Goal: Find specific page/section: Find specific page/section

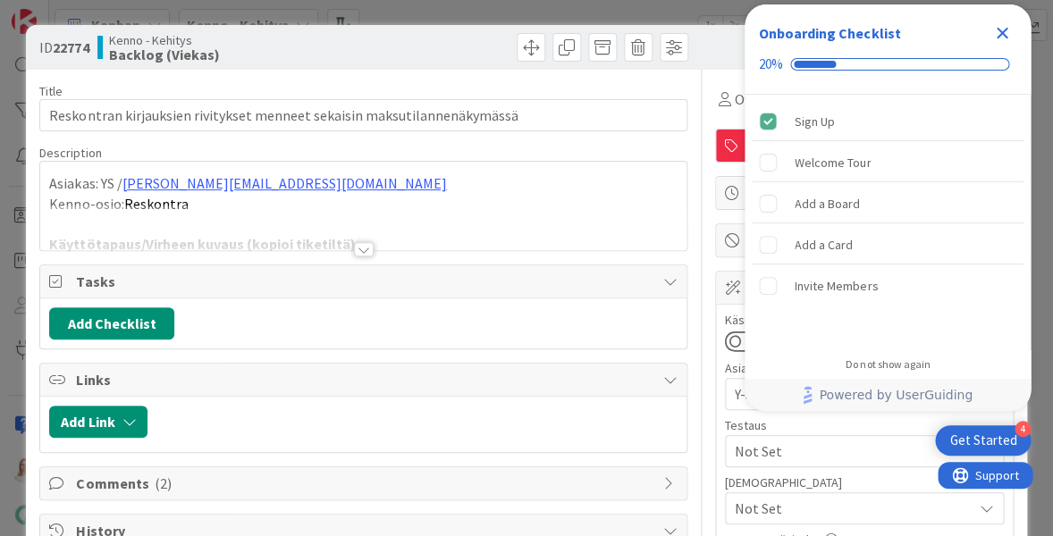
click at [999, 32] on icon "Close Checklist" at bounding box center [1002, 32] width 21 height 21
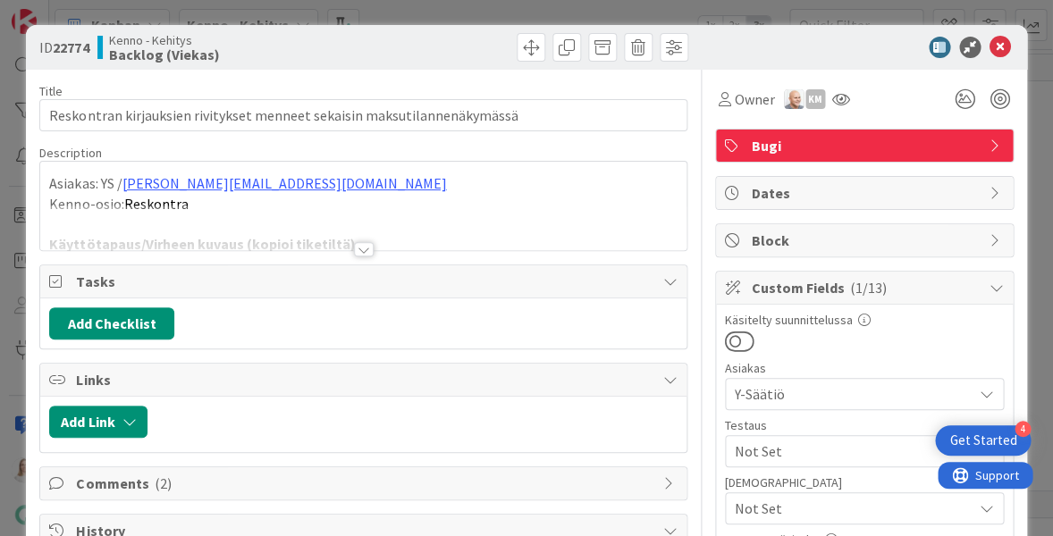
click at [361, 247] on div at bounding box center [364, 249] width 20 height 14
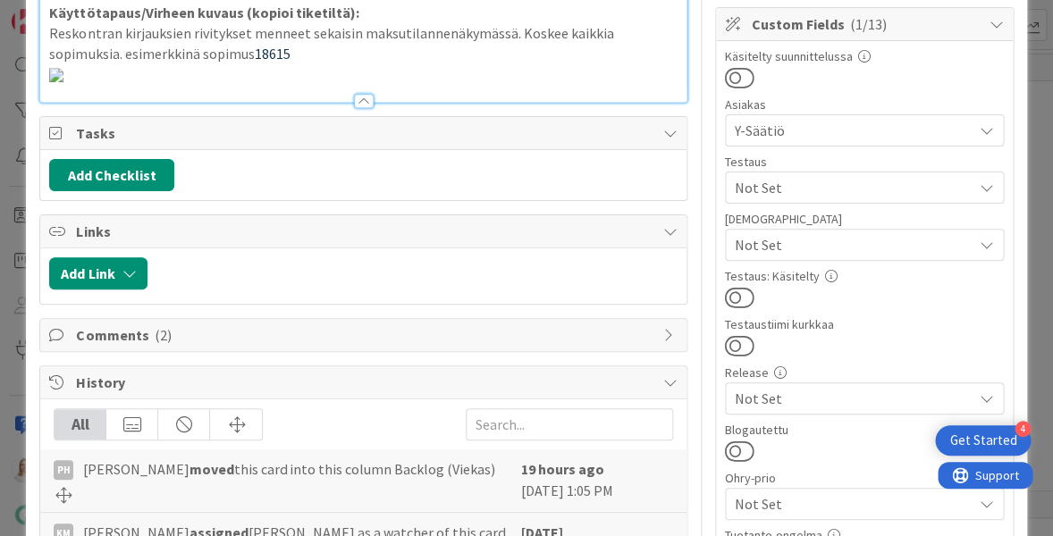
scroll to position [272, 0]
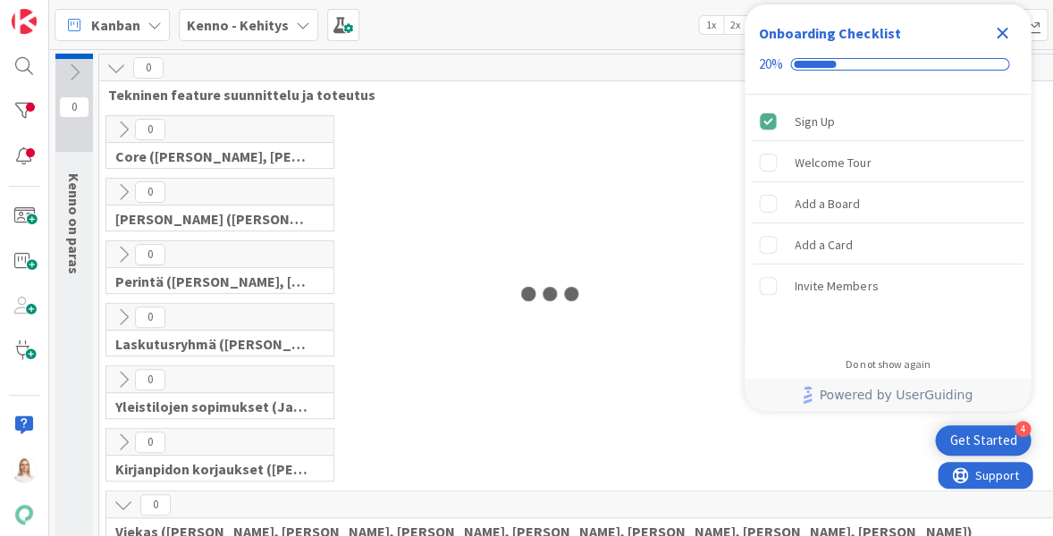
click at [1000, 25] on icon "Close Checklist" at bounding box center [1002, 32] width 21 height 21
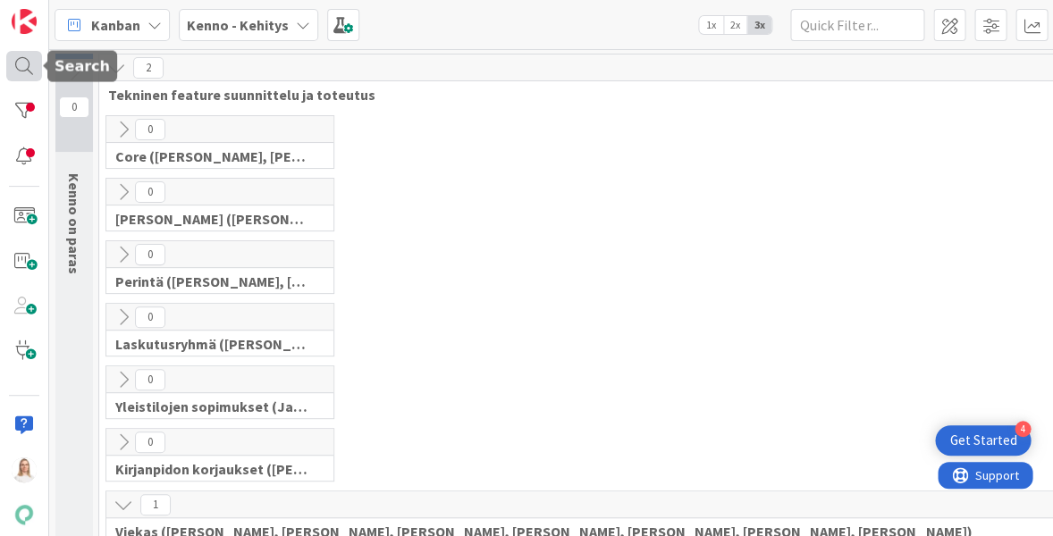
click at [13, 71] on div at bounding box center [24, 66] width 36 height 30
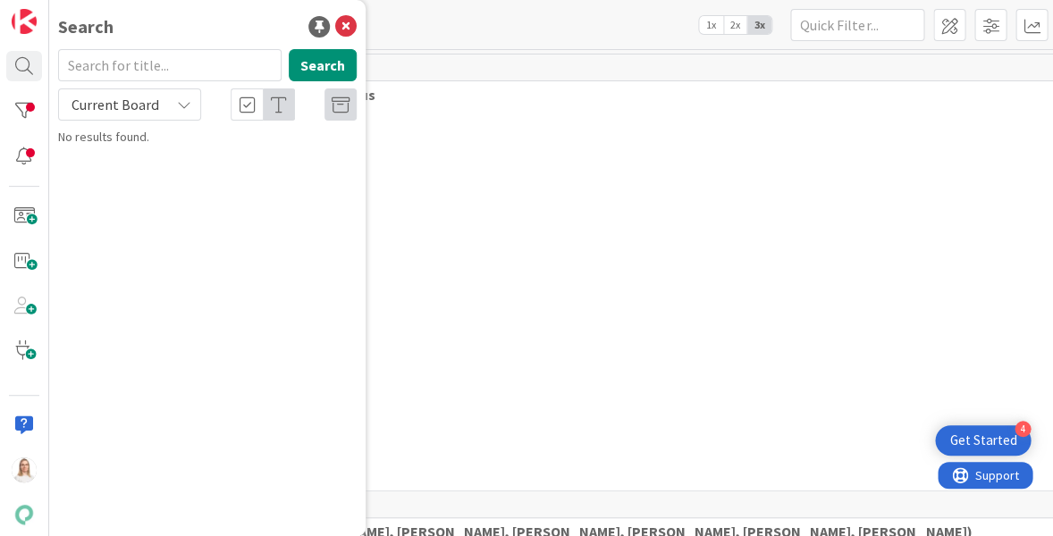
click at [136, 72] on input "text" at bounding box center [170, 65] width 224 height 32
type input "22774"
click at [331, 65] on button "Search" at bounding box center [323, 65] width 68 height 32
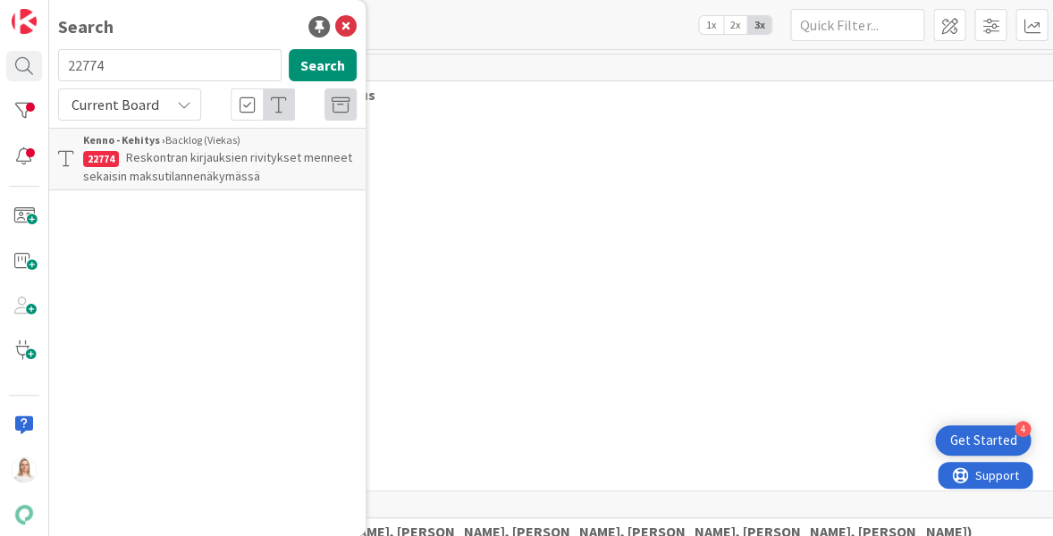
click at [231, 153] on span "Reskontran kirjauksien rivitykset menneet sekaisin maksutilannenäkymässä" at bounding box center [217, 166] width 269 height 35
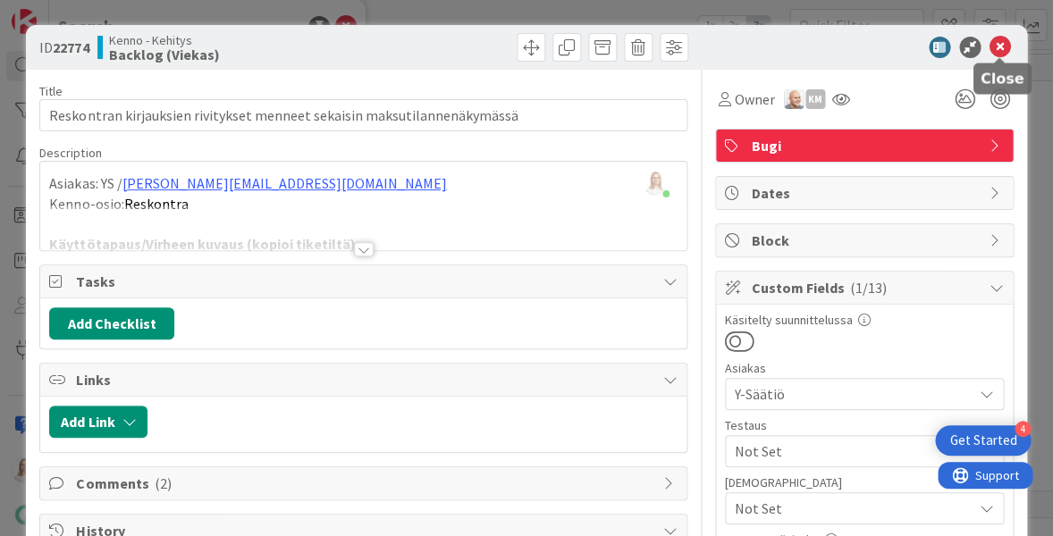
click at [1001, 50] on icon at bounding box center [1000, 47] width 21 height 21
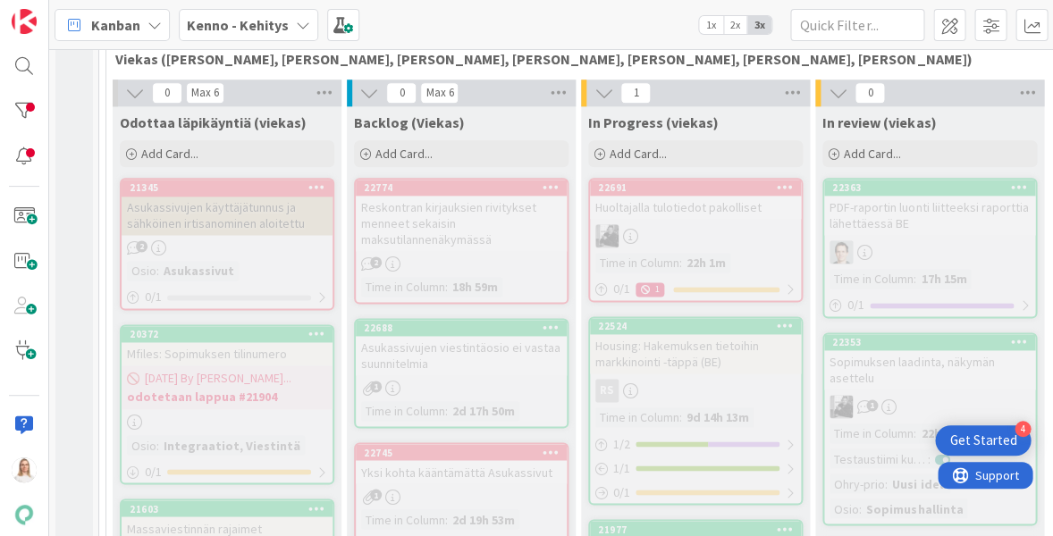
scroll to position [472, 0]
